Goal: Task Accomplishment & Management: Complete application form

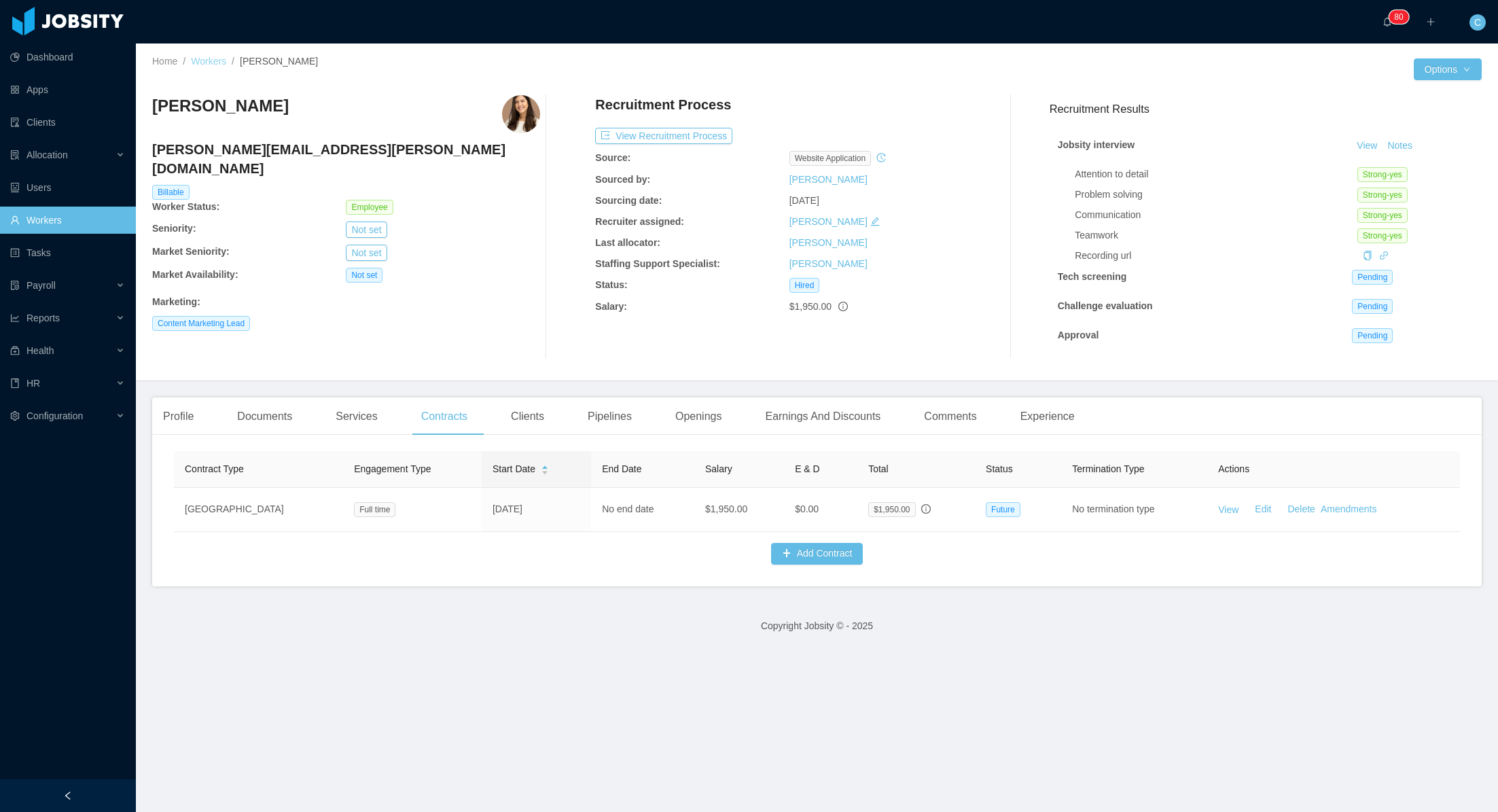
click at [206, 60] on link "Workers" at bounding box center [209, 61] width 36 height 11
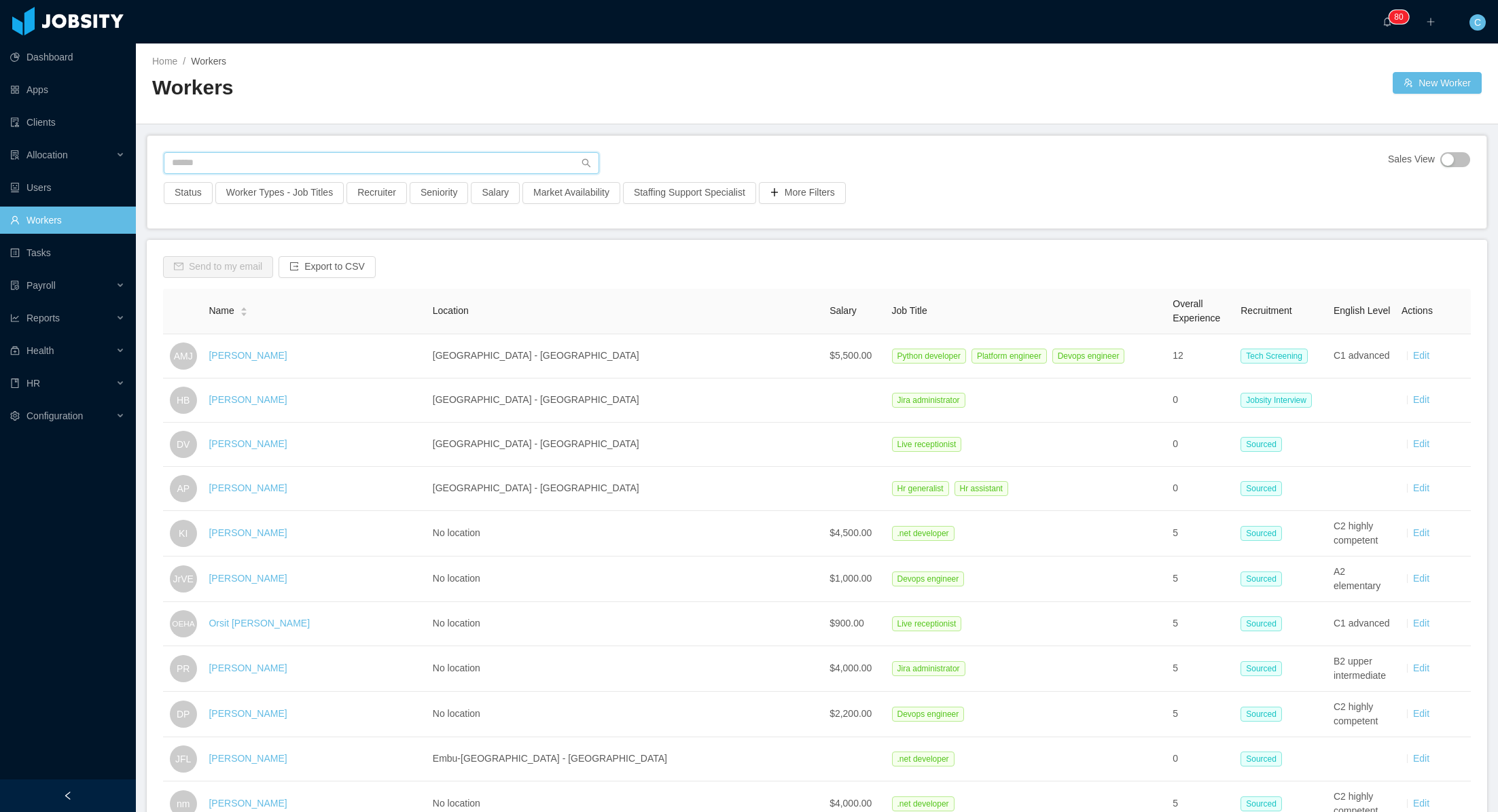
click at [296, 160] on input "text" at bounding box center [381, 163] width 436 height 22
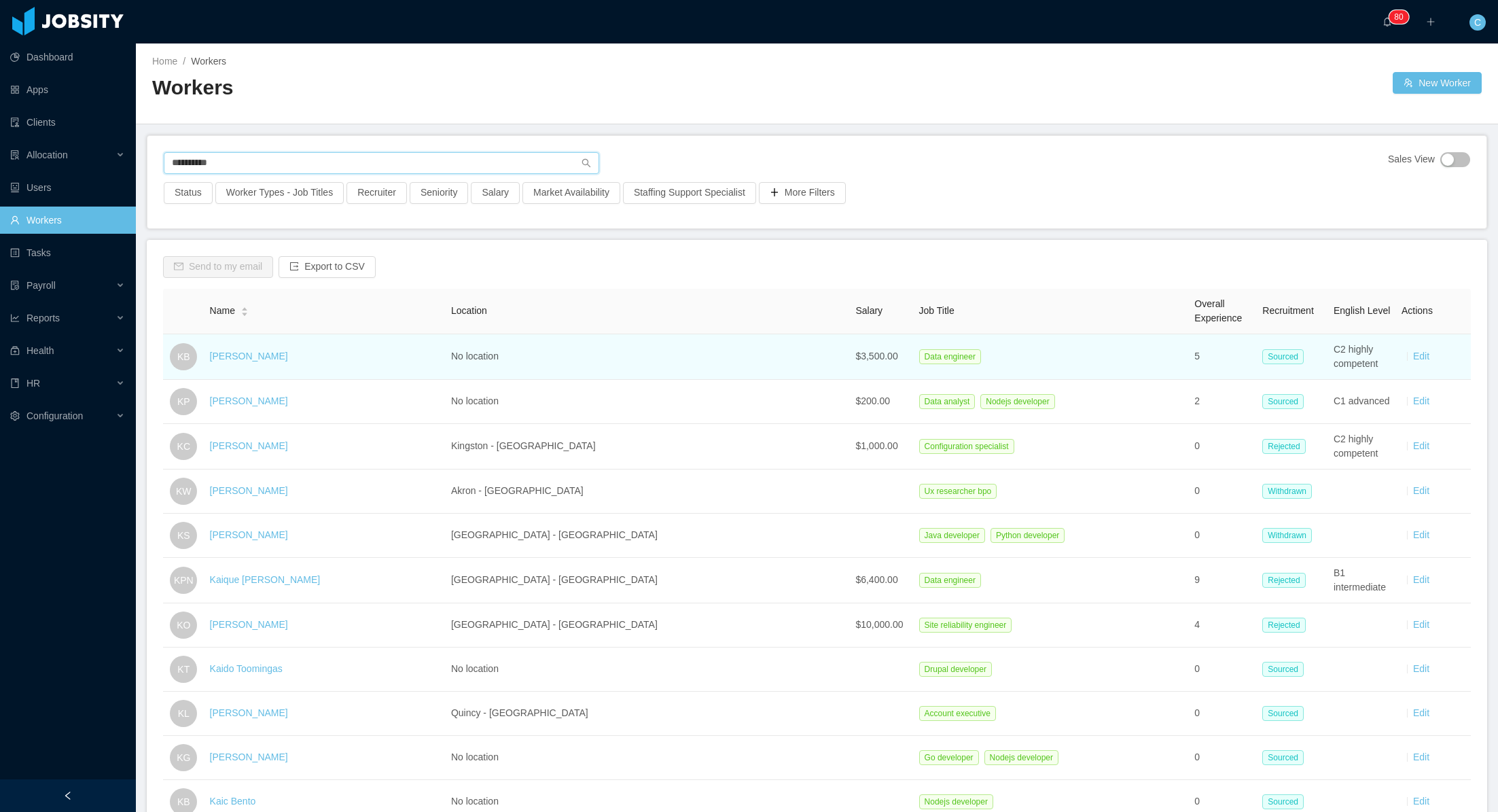
type input "**********"
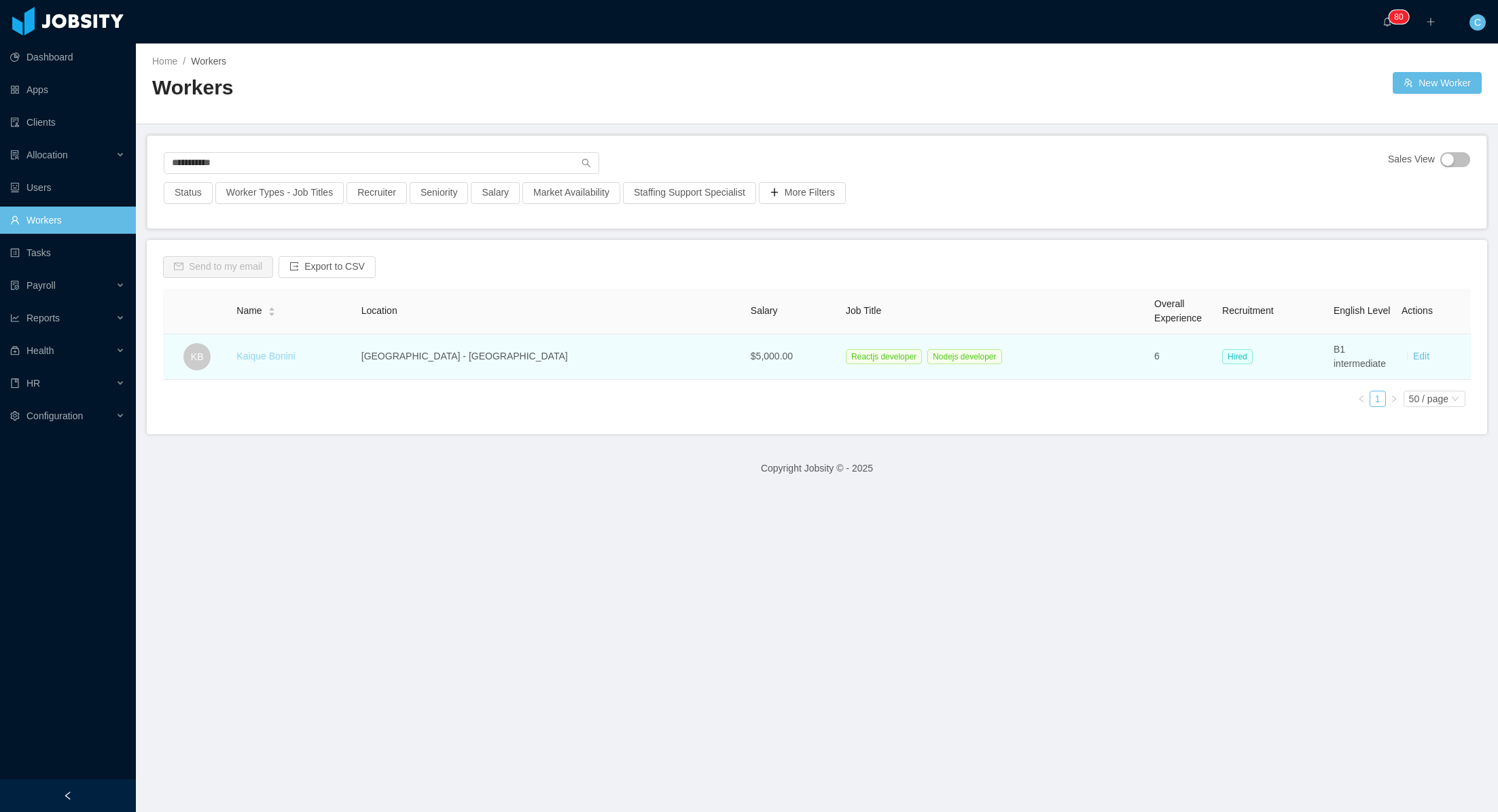
click at [289, 356] on link "Kaique Bonini" at bounding box center [265, 355] width 58 height 11
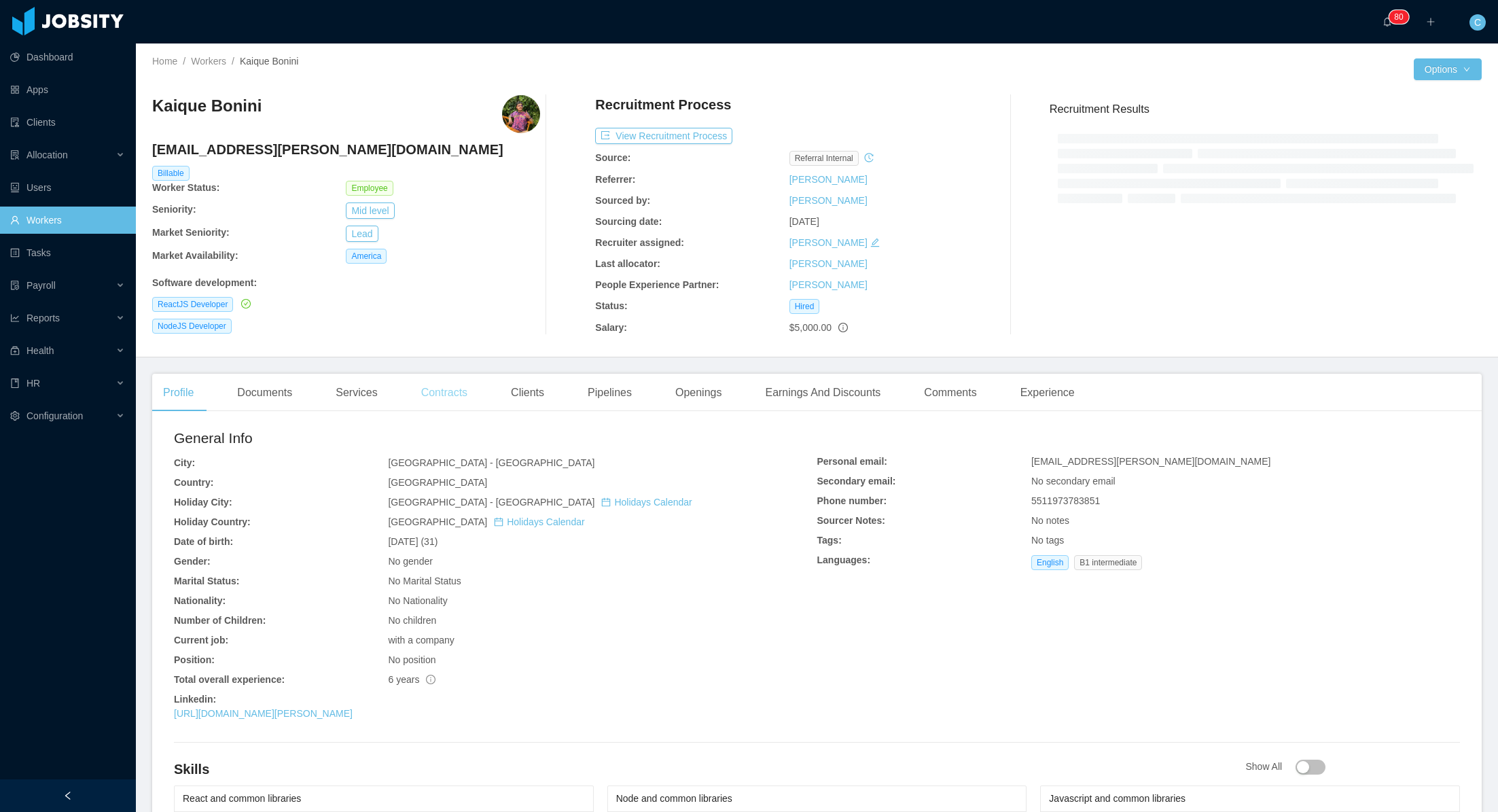
click at [453, 395] on div "Contracts" at bounding box center [444, 392] width 68 height 38
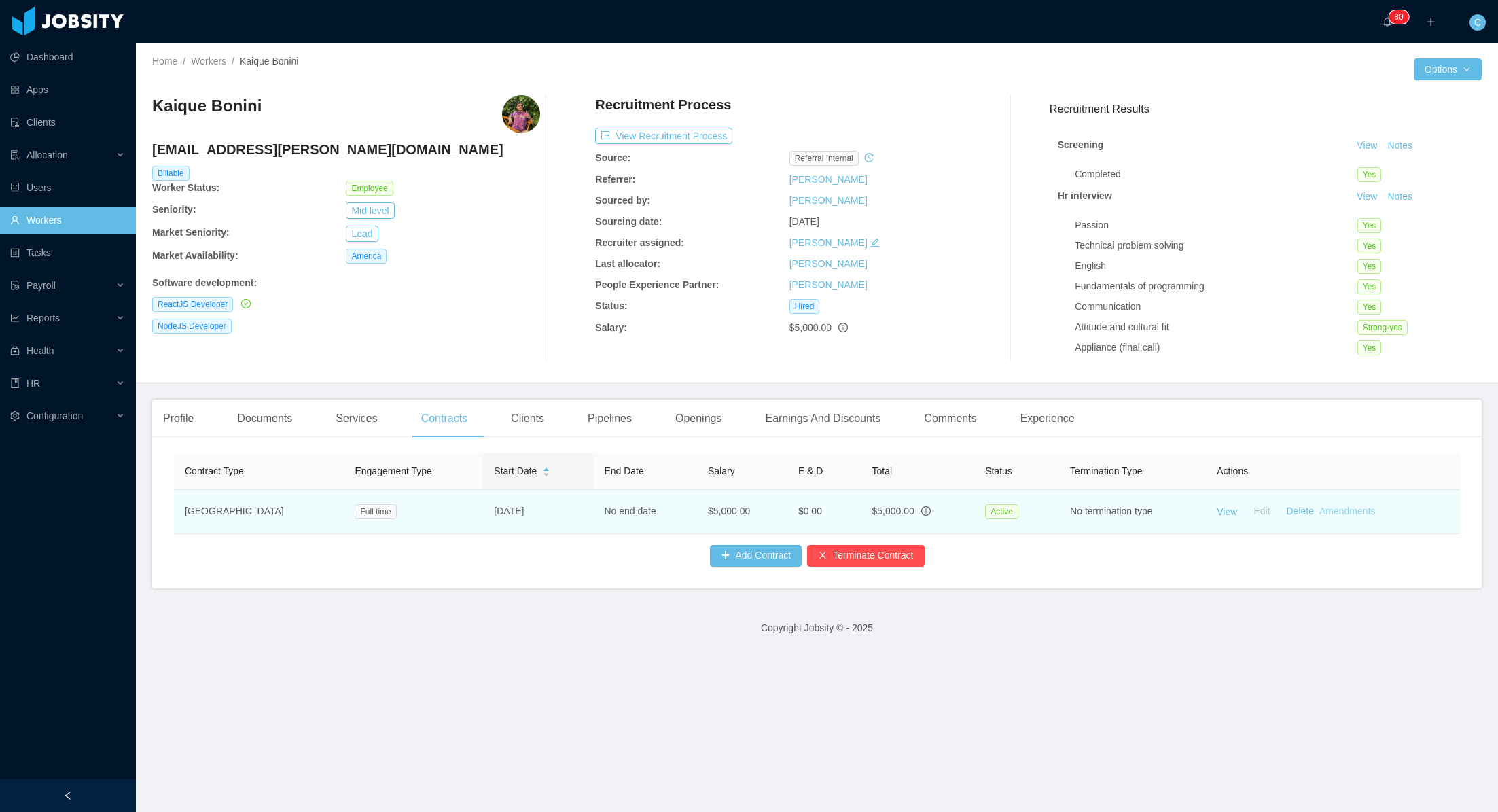
click at [1343, 510] on link "Amendments" at bounding box center [1347, 511] width 56 height 11
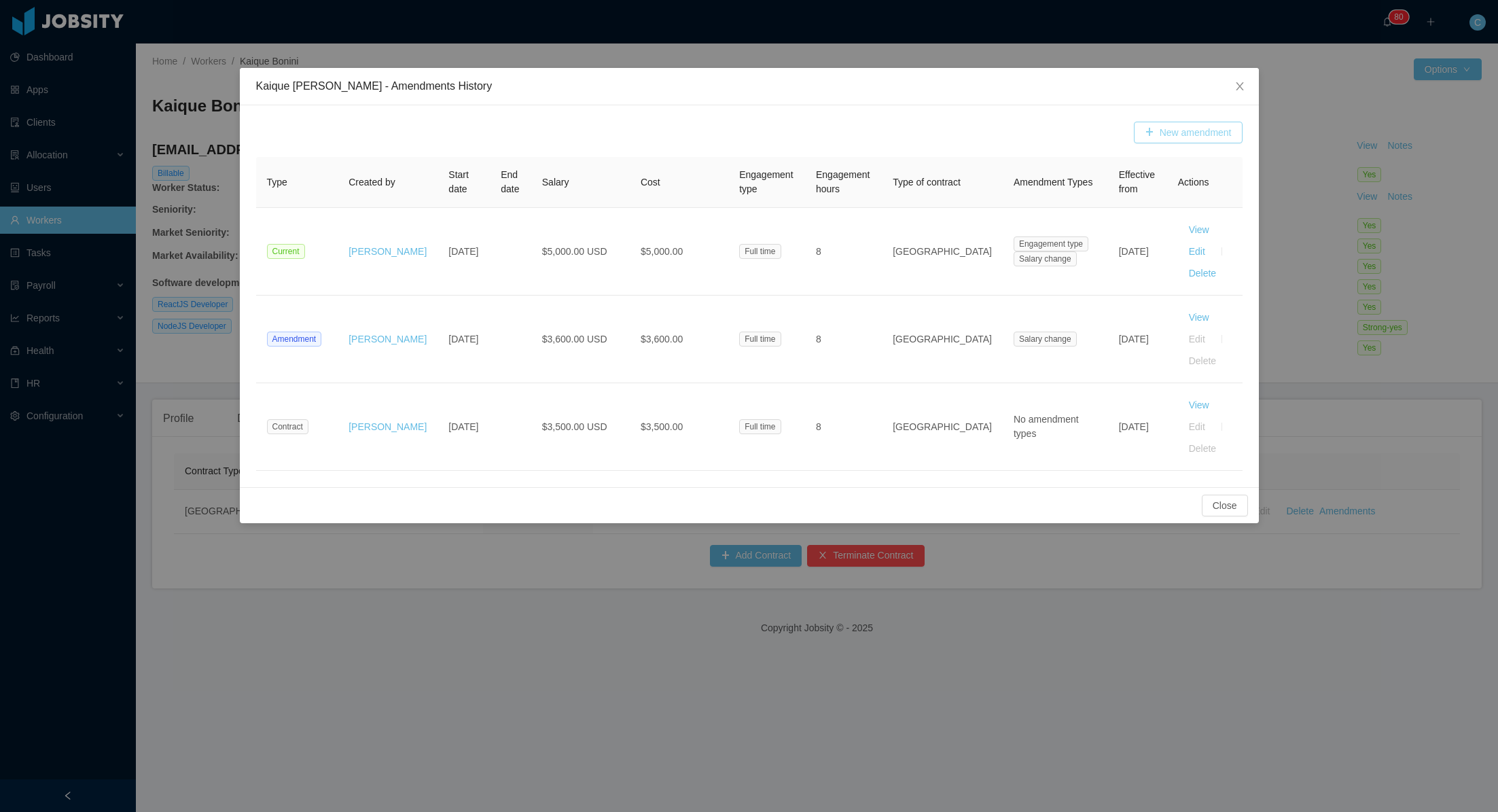
click at [1191, 133] on button "New amendment" at bounding box center [1188, 133] width 108 height 22
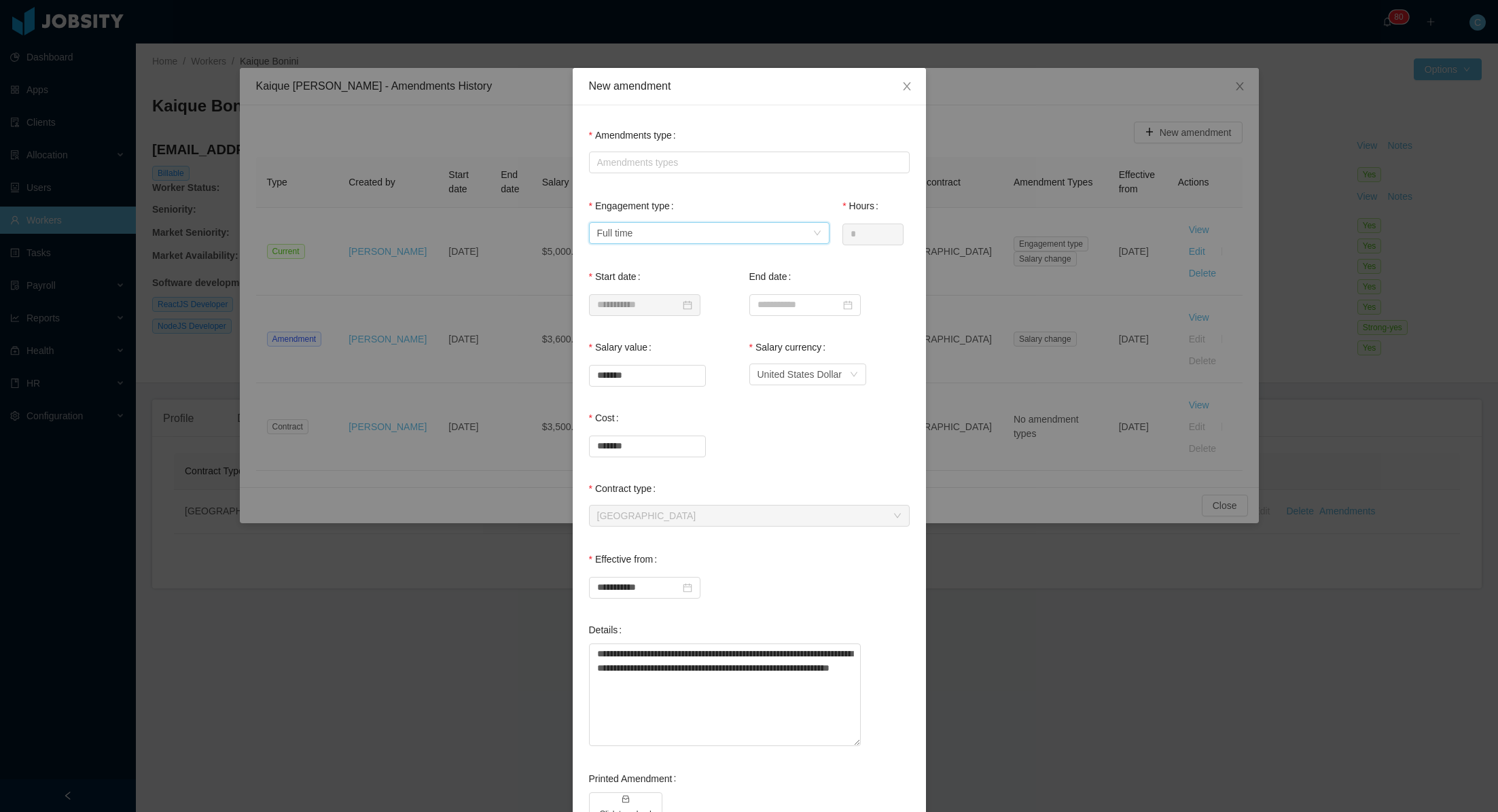
click at [683, 233] on div "Select engagement type Full time" at bounding box center [705, 233] width 216 height 20
click at [805, 167] on div "Amendments types" at bounding box center [746, 162] width 299 height 14
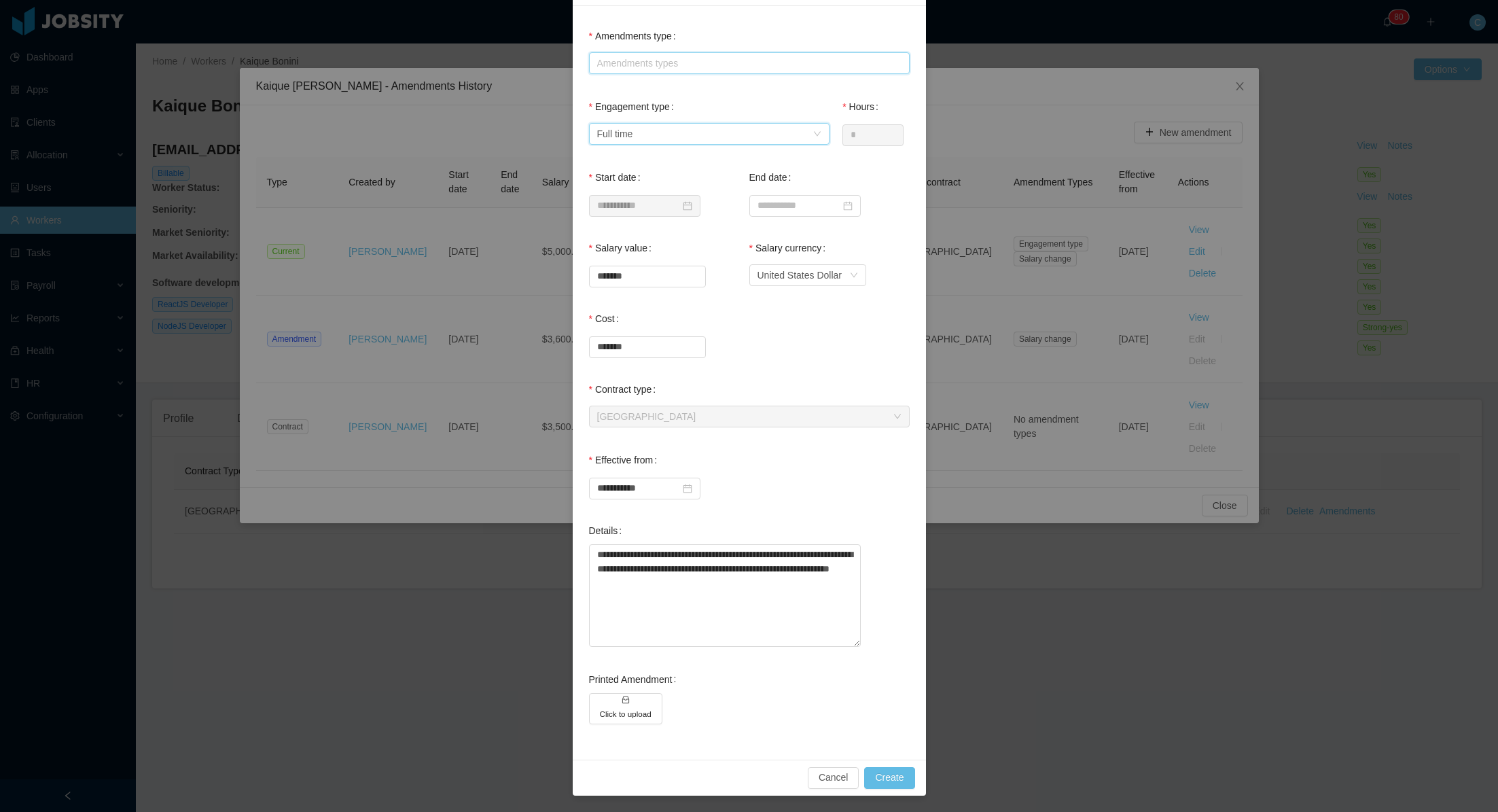
click at [768, 123] on div "Select engagement type Full time" at bounding box center [705, 134] width 216 height 20
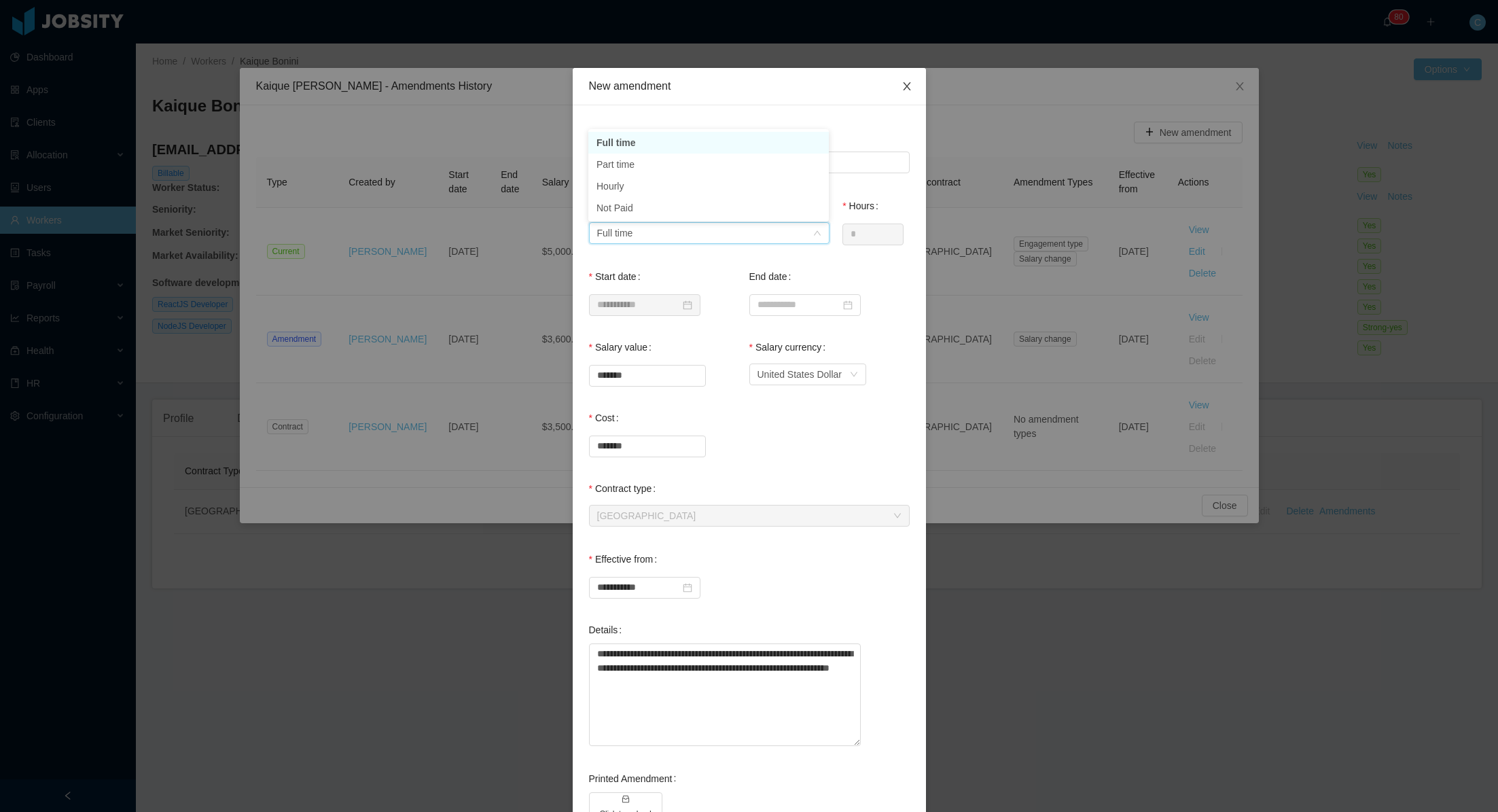
click at [902, 88] on icon "icon: close" at bounding box center [907, 86] width 11 height 11
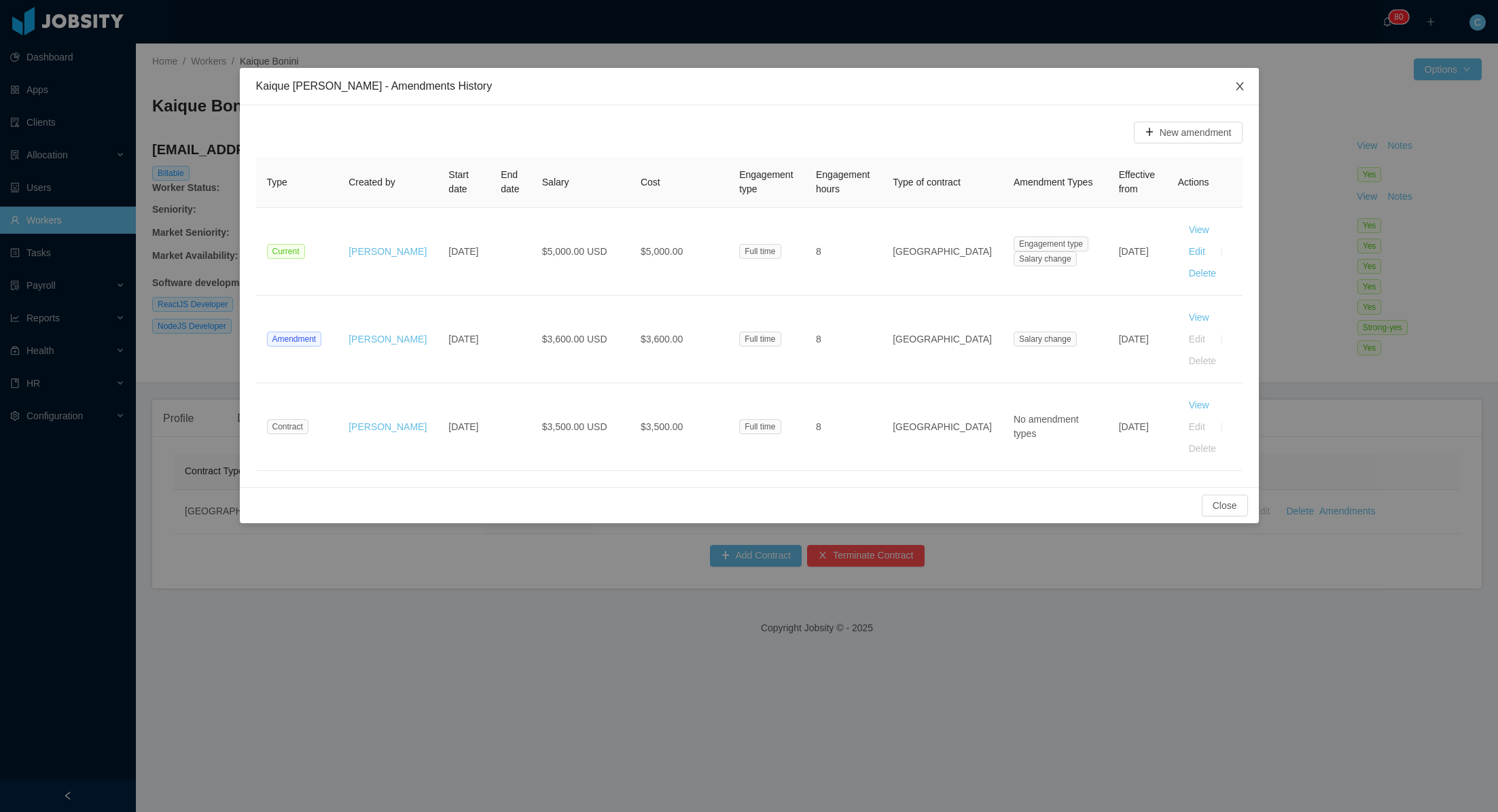
click at [1241, 91] on icon "icon: close" at bounding box center [1239, 86] width 11 height 11
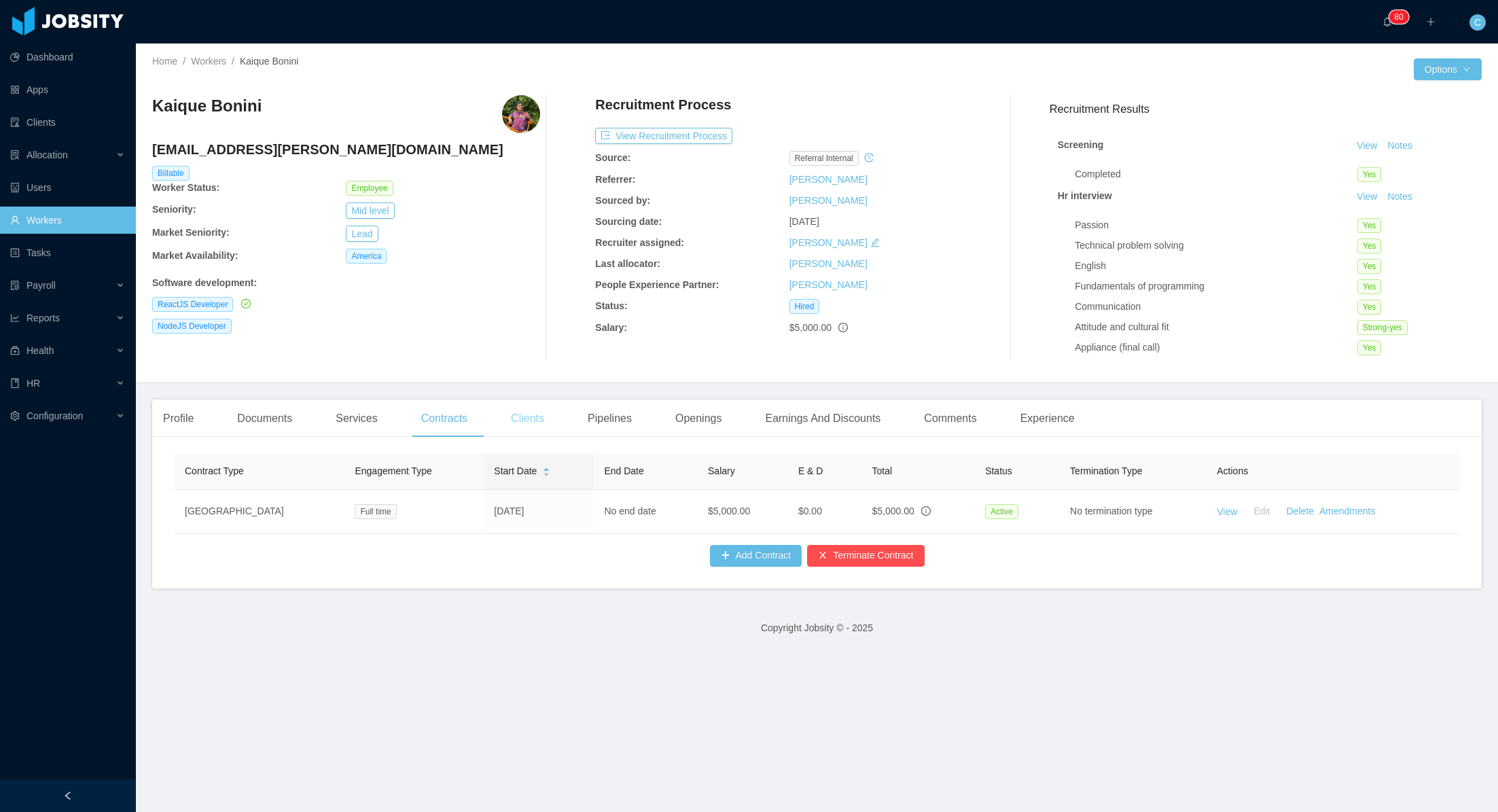
click at [555, 423] on div "Clients" at bounding box center [527, 418] width 55 height 38
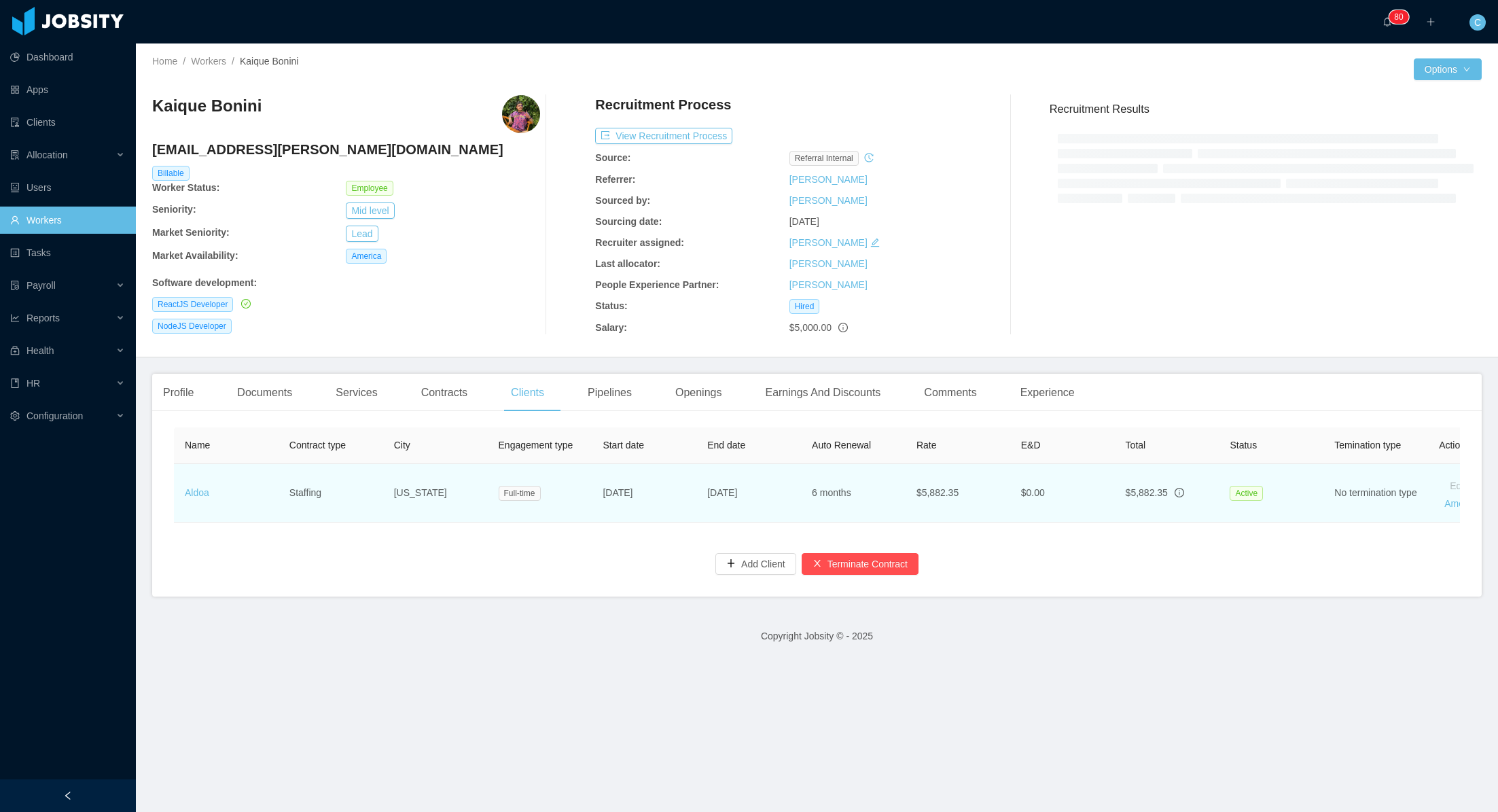
scroll to position [0, 73]
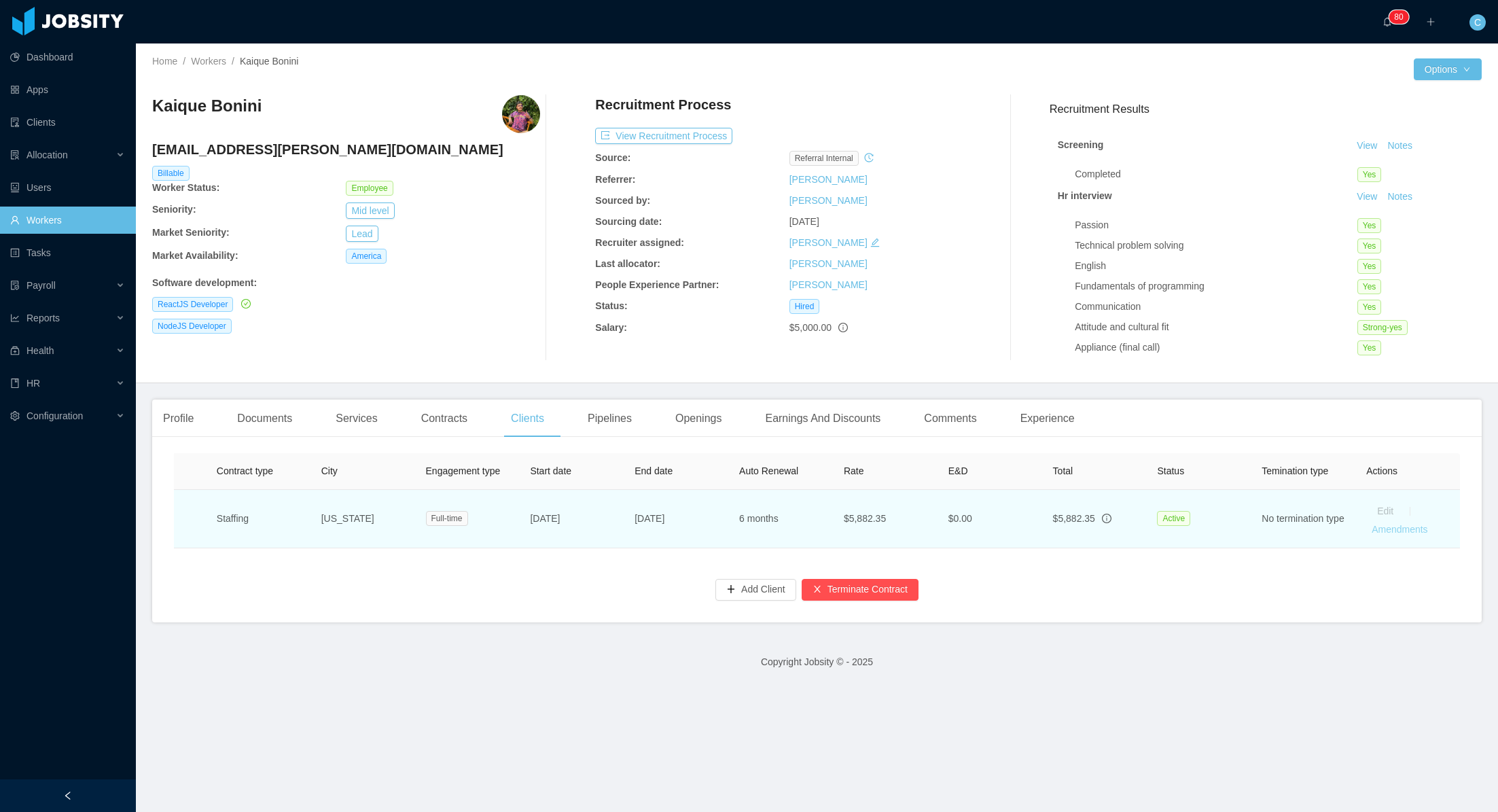
click at [1400, 526] on link "Amendments" at bounding box center [1399, 529] width 56 height 11
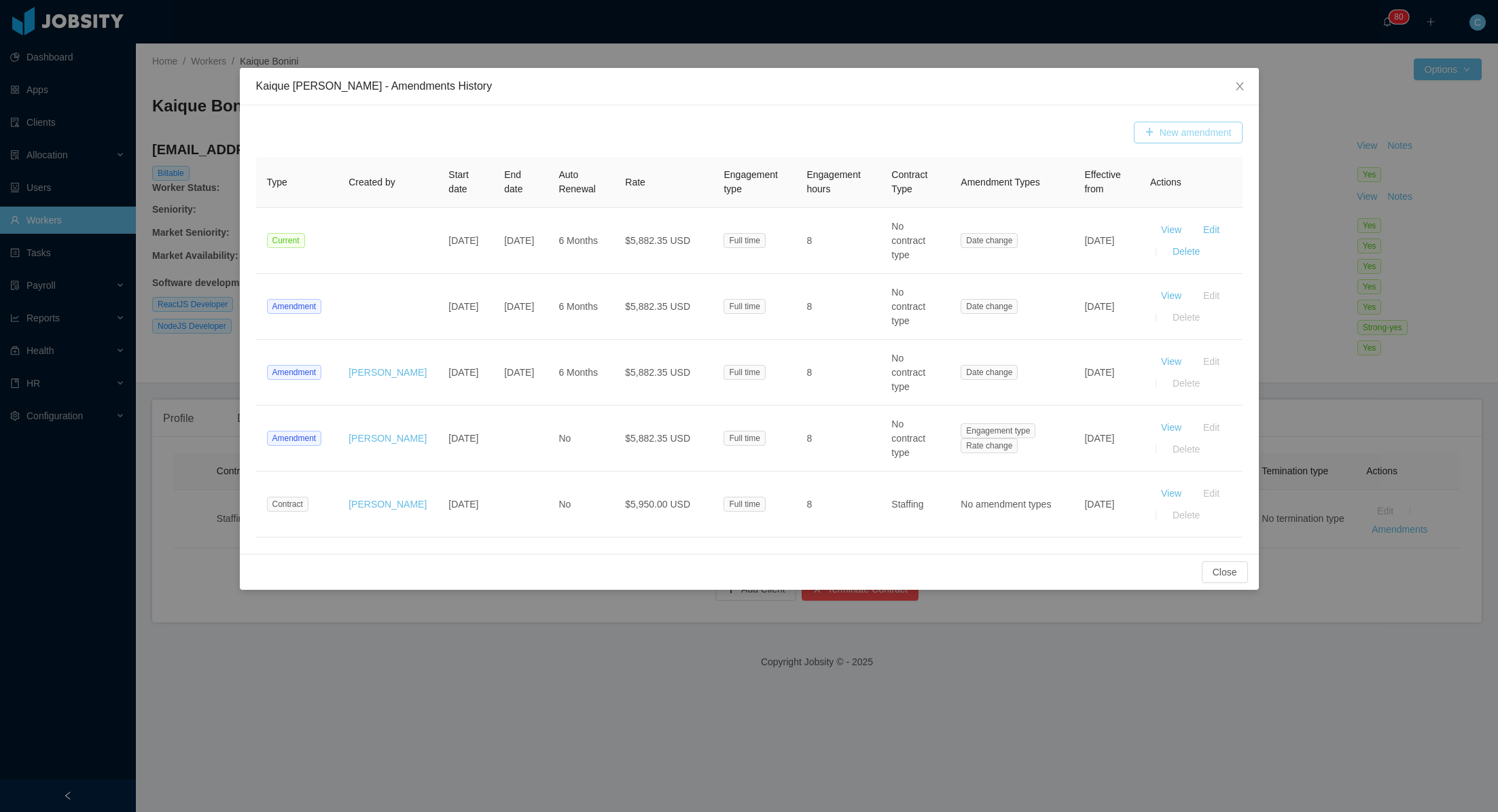
click at [1188, 132] on button "New amendment" at bounding box center [1188, 133] width 108 height 22
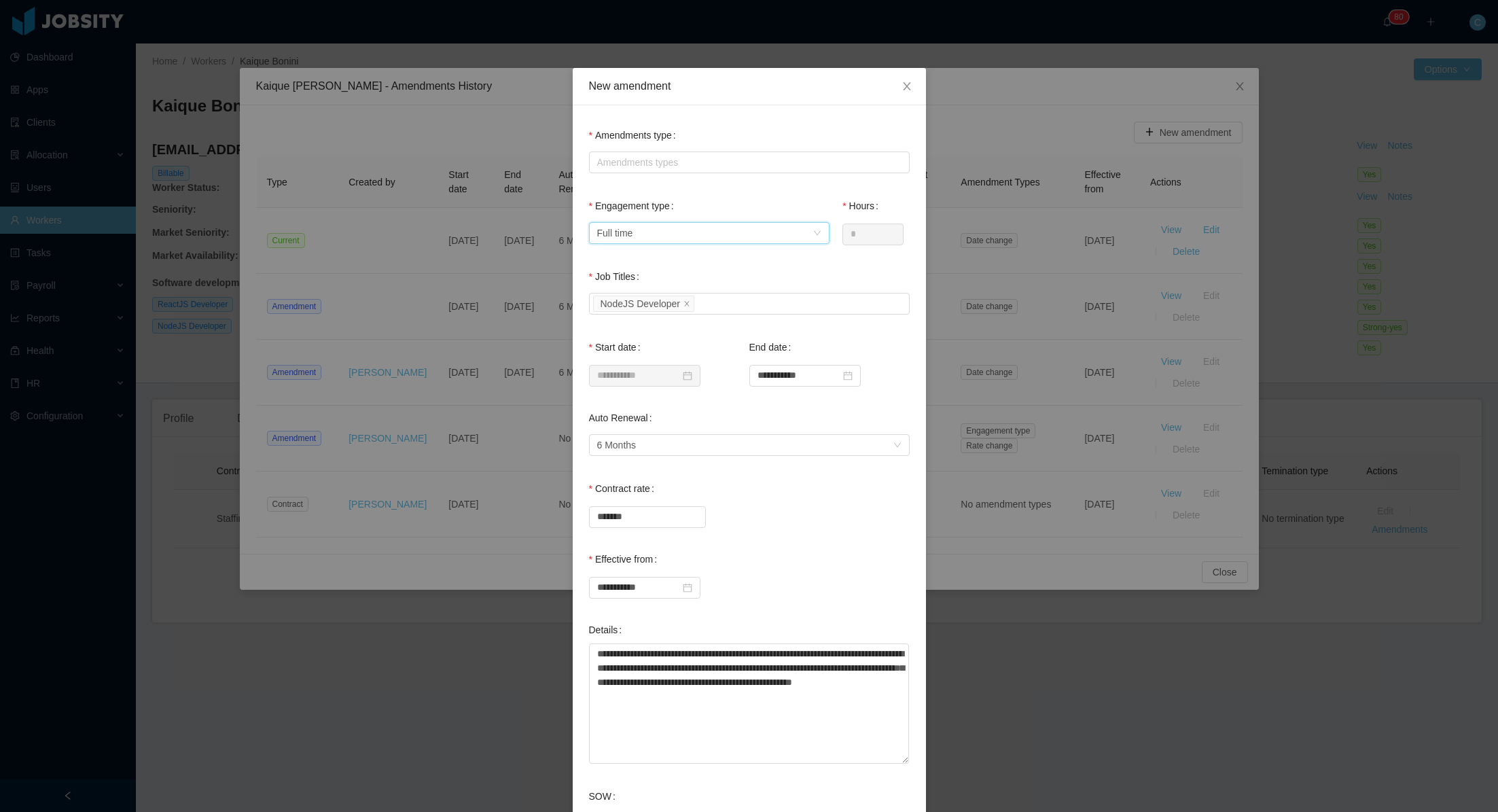
click at [704, 233] on div "Select engagement type Full time" at bounding box center [705, 233] width 216 height 20
click at [769, 196] on div "Engagement type Select engagement type Full time" at bounding box center [709, 219] width 240 height 54
click at [775, 231] on div "Select engagement type Full time" at bounding box center [705, 233] width 216 height 20
click at [750, 166] on div "Amendments types" at bounding box center [746, 162] width 299 height 14
click at [654, 295] on li "Contract type" at bounding box center [749, 297] width 321 height 22
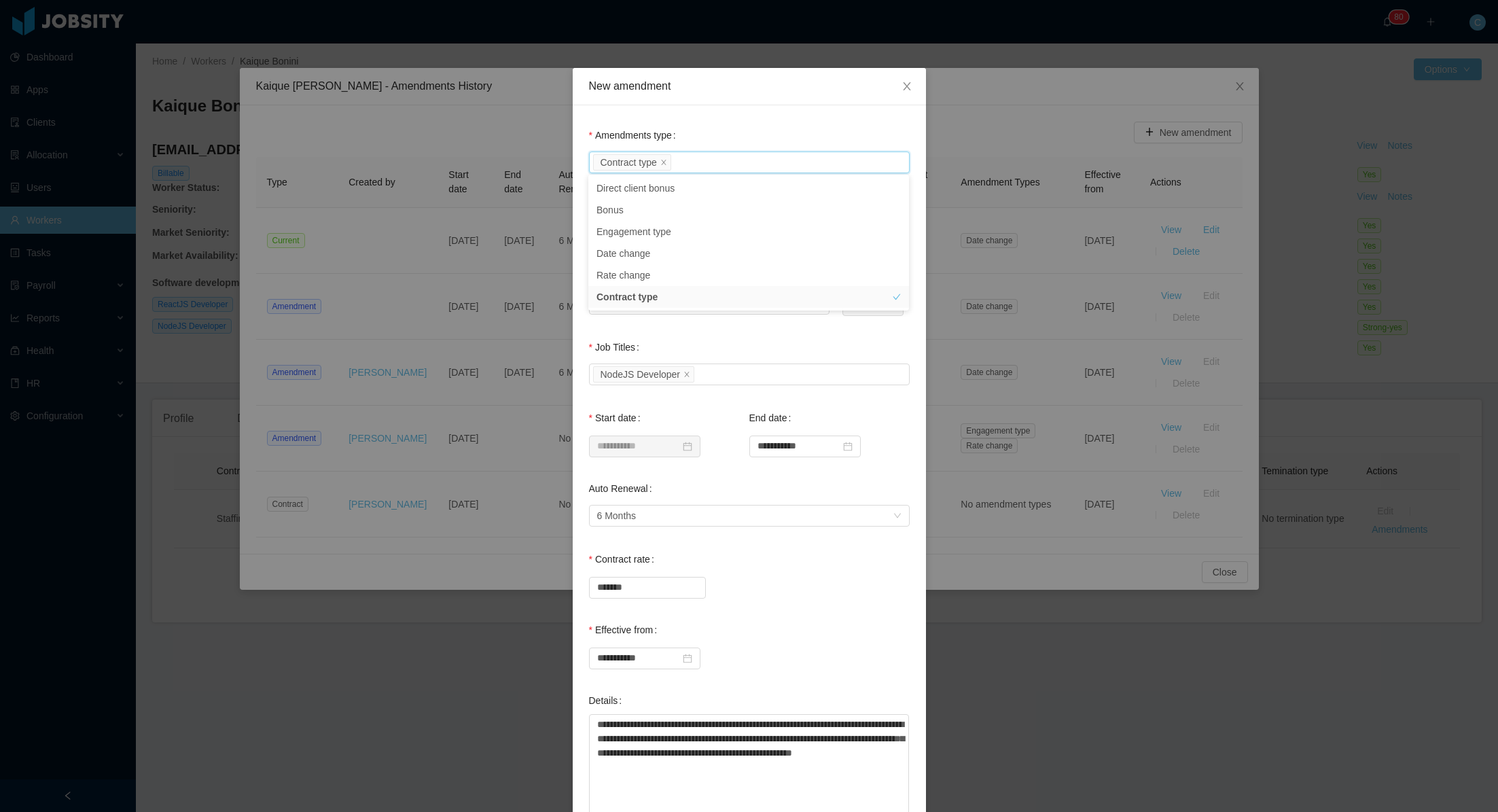
click at [744, 337] on div "Job Titles Select Job Titles NodeJS Developer" at bounding box center [749, 360] width 321 height 54
click at [728, 233] on div "Select a contract type" at bounding box center [701, 233] width 209 height 14
click at [704, 326] on li "Employee of record" at bounding box center [709, 324] width 240 height 22
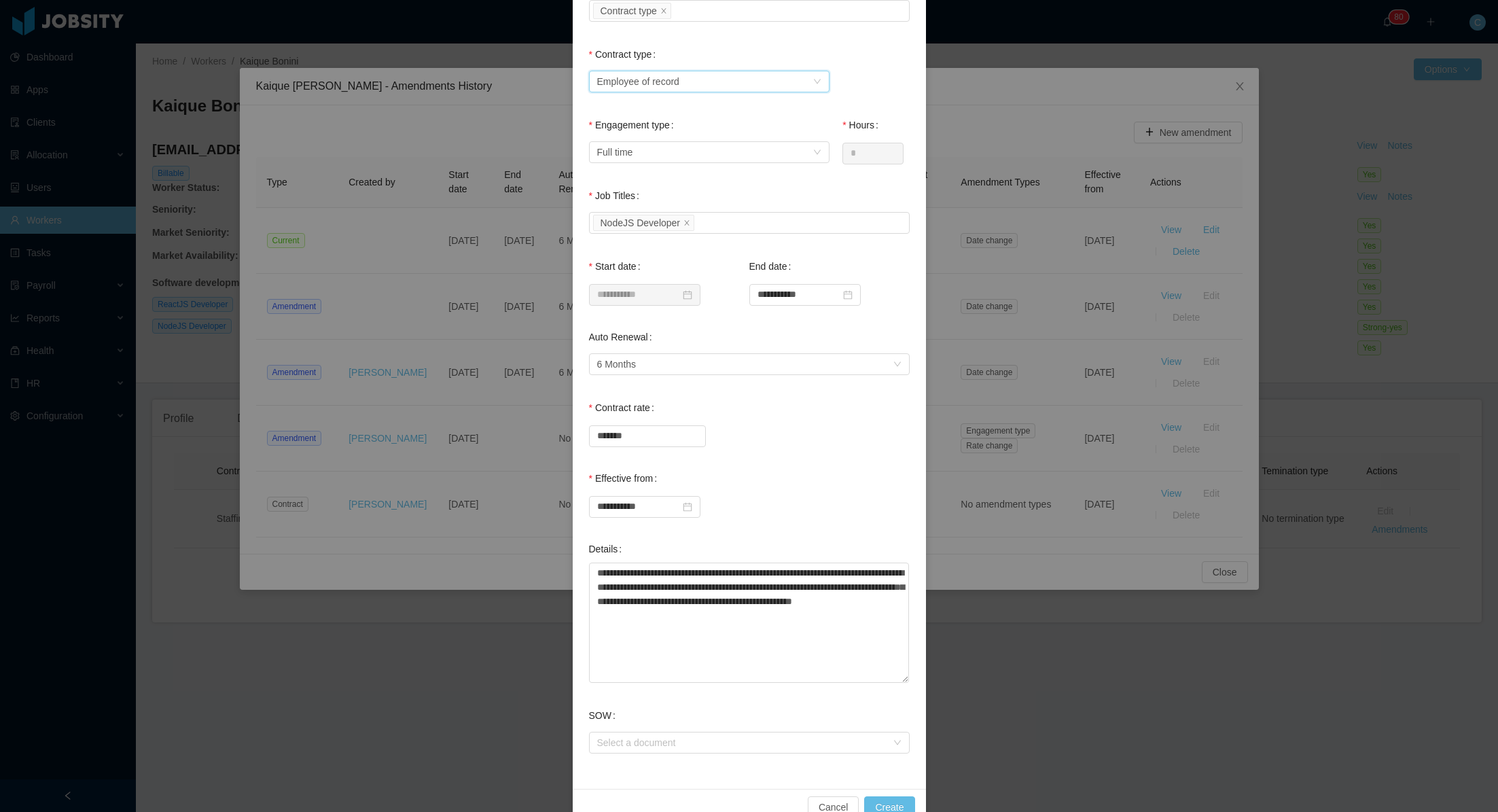
scroll to position [180, 0]
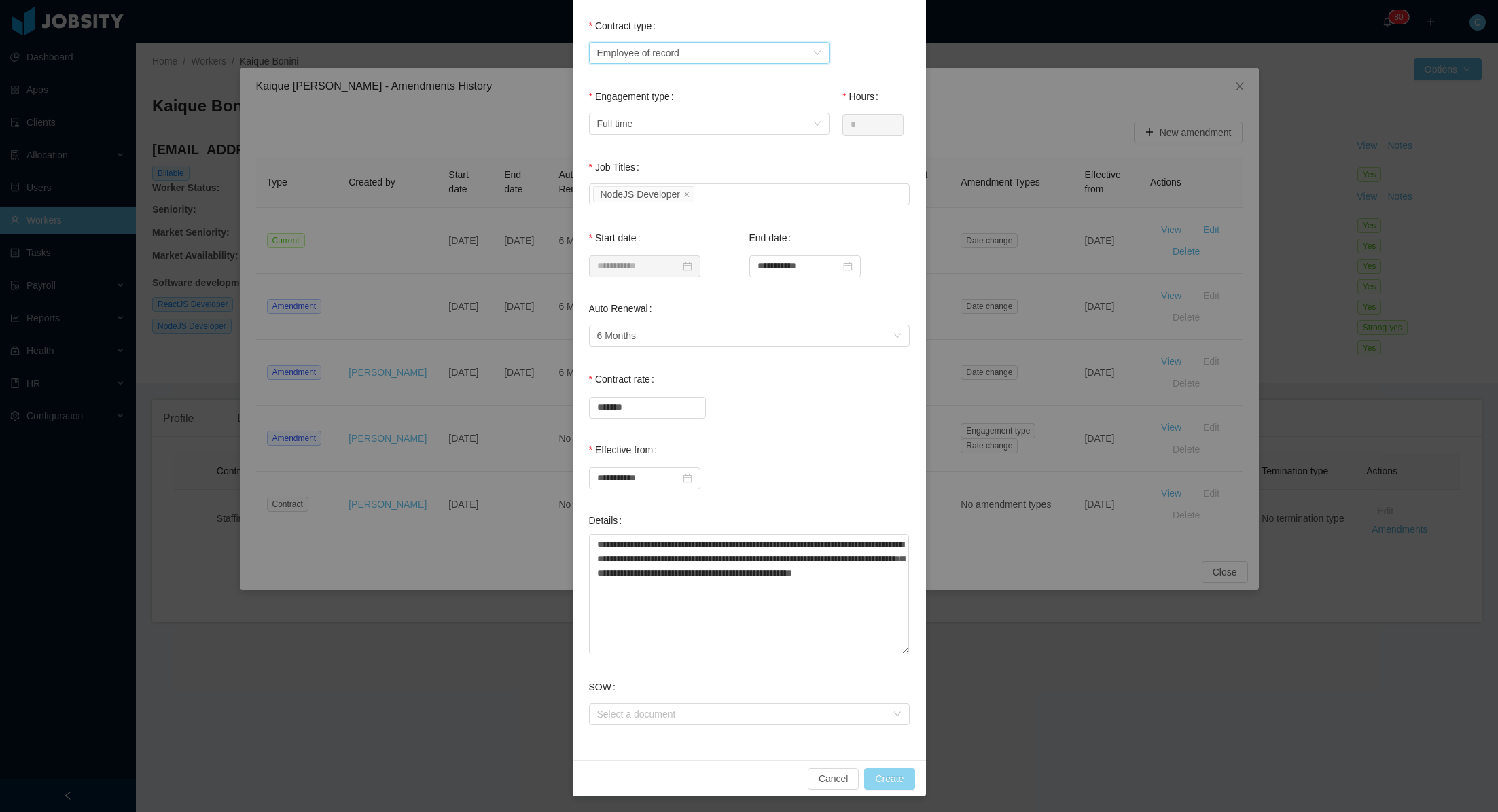
click at [886, 776] on button "Create" at bounding box center [889, 779] width 50 height 22
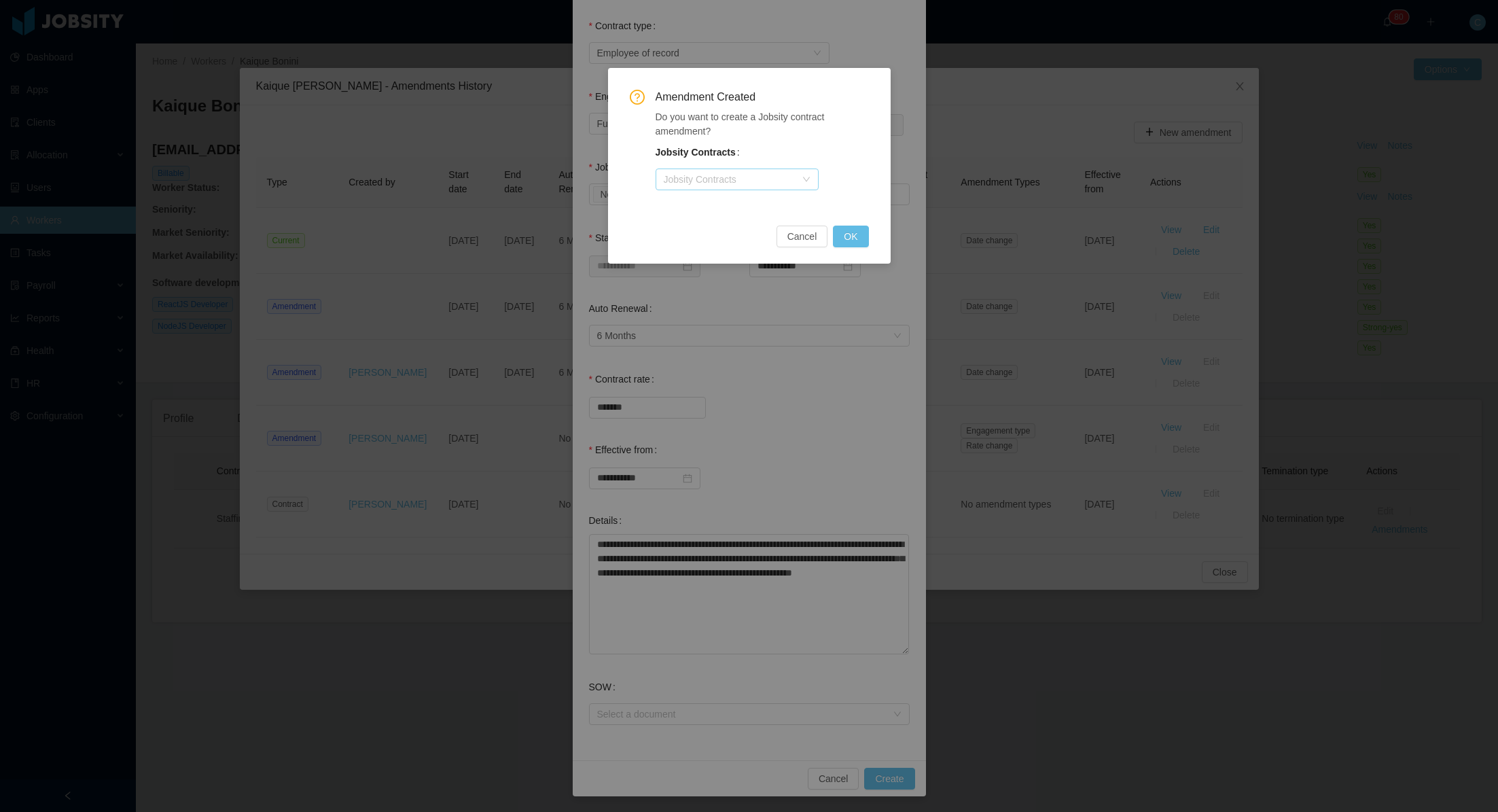
click at [733, 180] on div "Jobsity Contracts" at bounding box center [730, 179] width 132 height 14
click at [732, 206] on li "[GEOGRAPHIC_DATA]" at bounding box center [736, 206] width 163 height 22
click at [863, 231] on button "OK" at bounding box center [851, 237] width 36 height 22
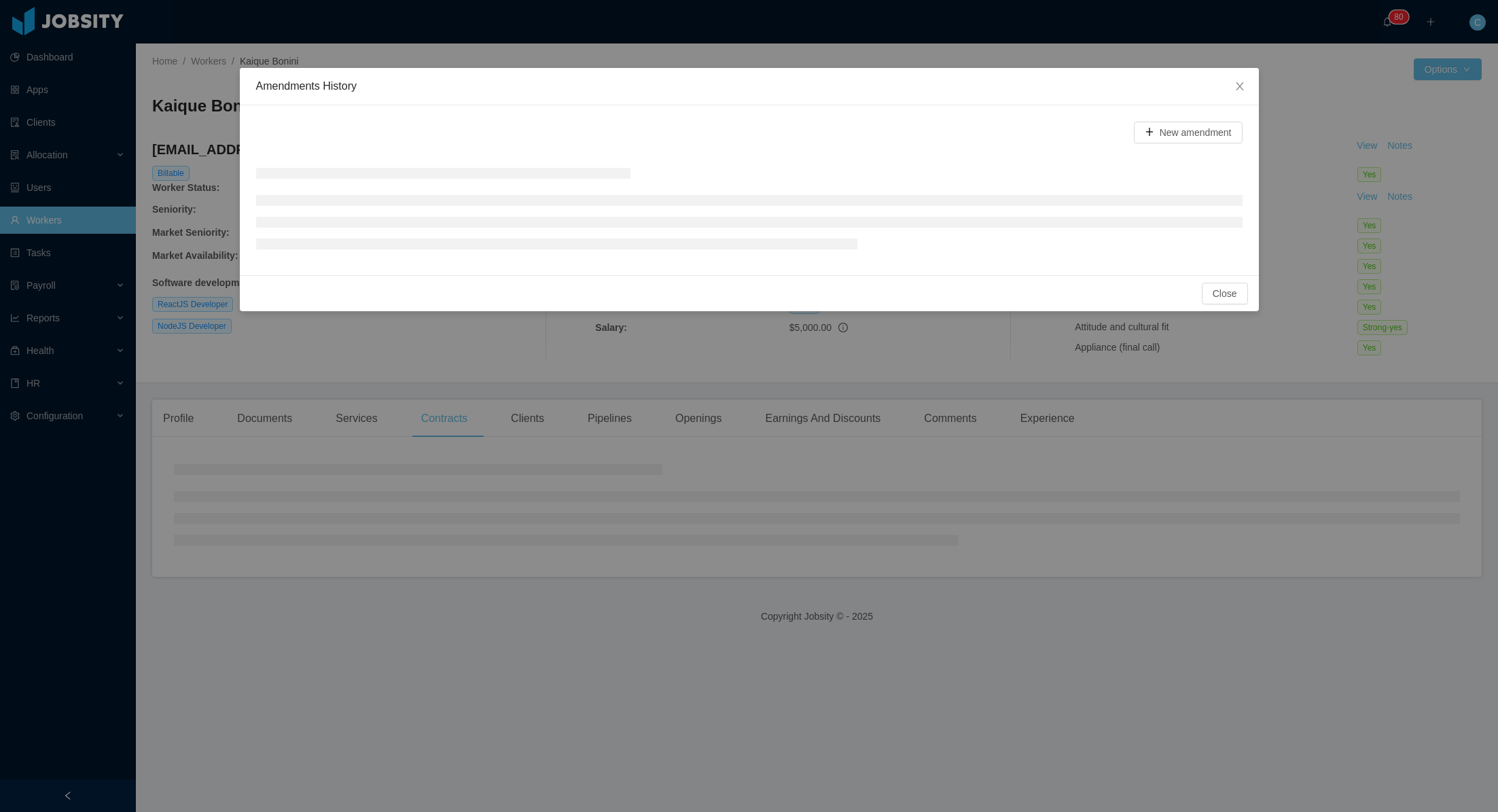
scroll to position [0, 30]
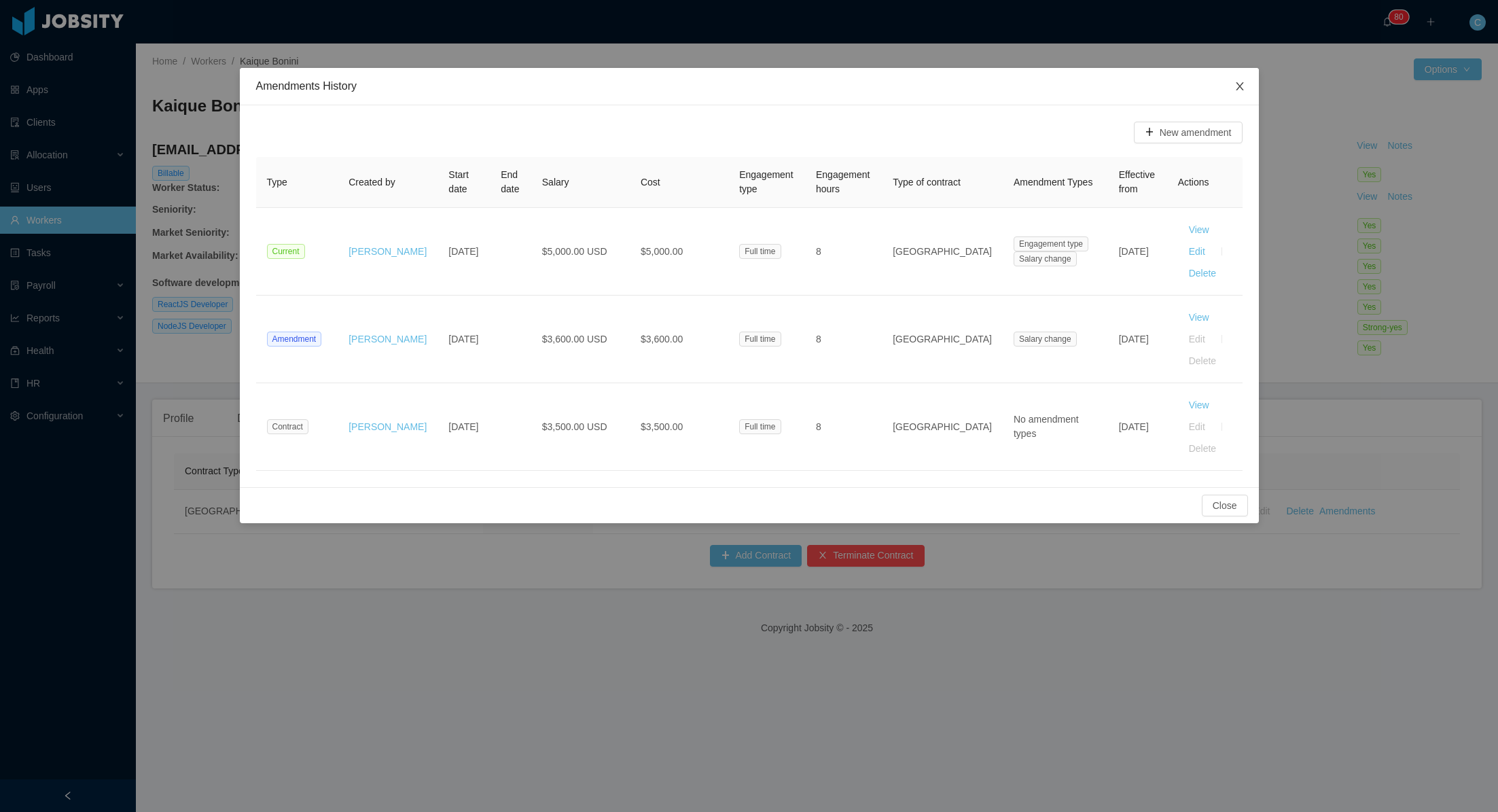
click at [1242, 85] on icon "icon: close" at bounding box center [1239, 86] width 11 height 11
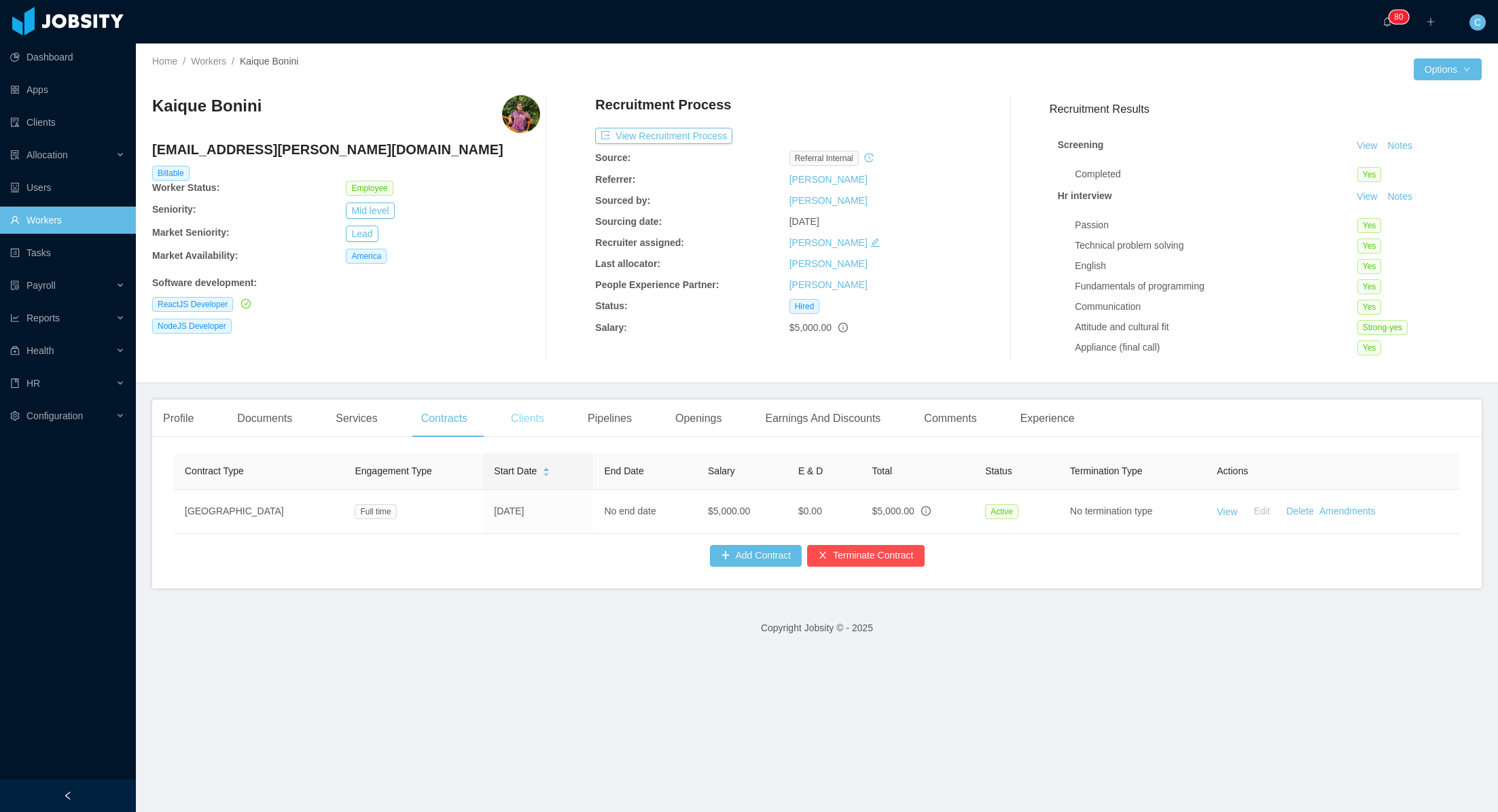
click at [542, 416] on div "Clients" at bounding box center [527, 418] width 55 height 38
